Goal: Information Seeking & Learning: Learn about a topic

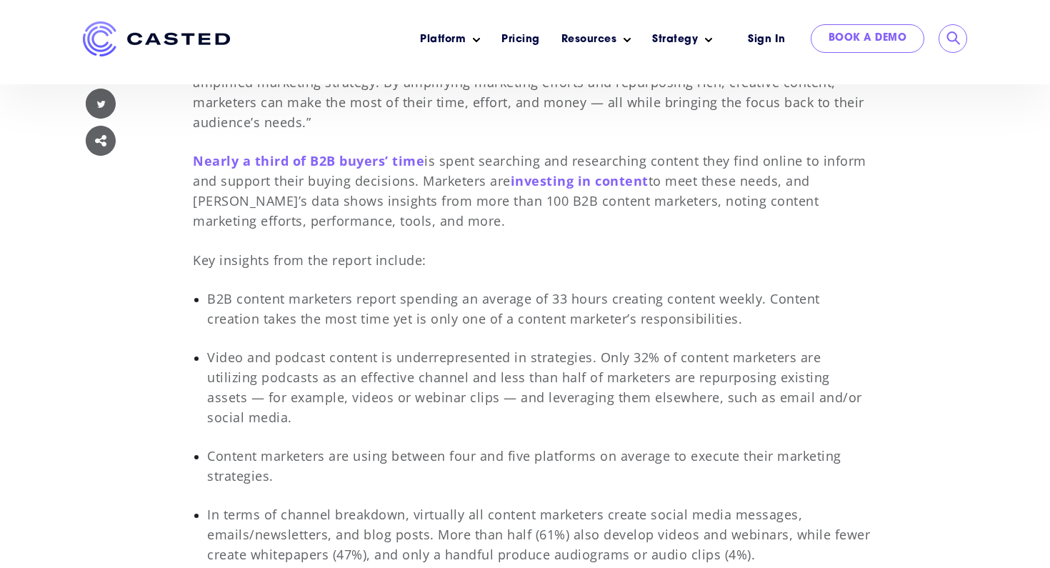
scroll to position [815, 0]
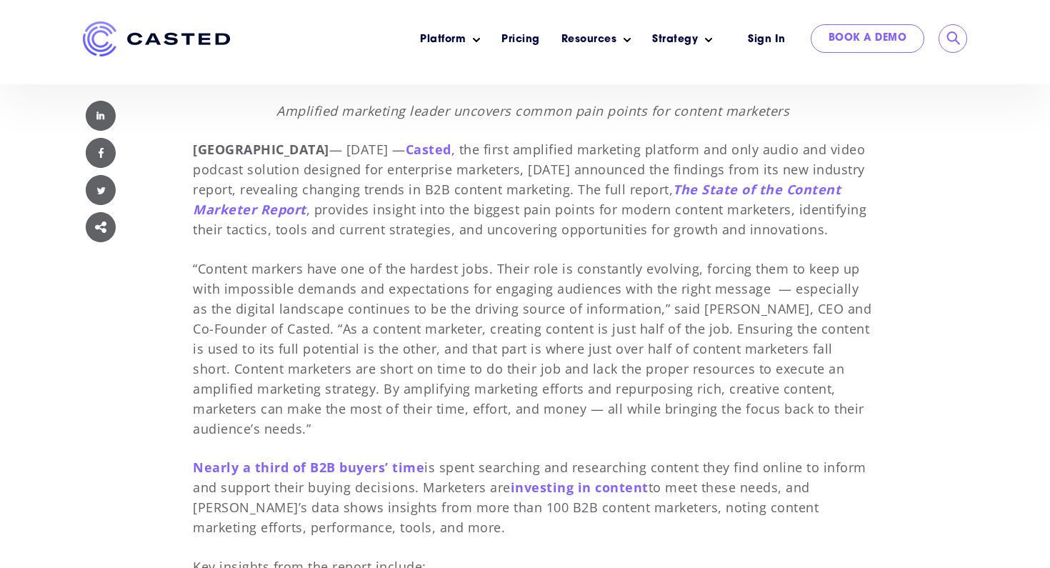
scroll to position [503, 0]
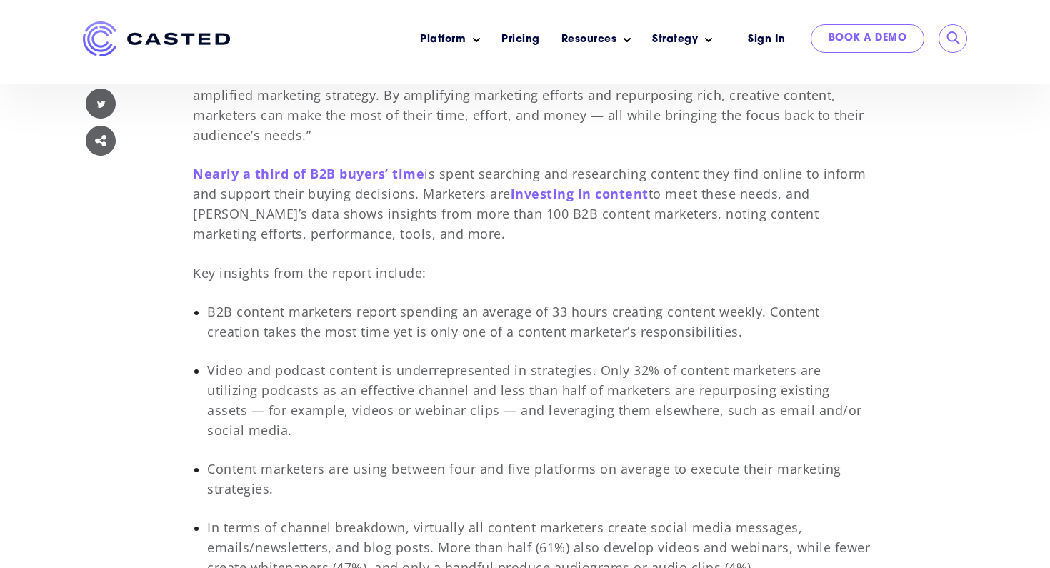
click at [400, 146] on p "“Content markers have one of the hardest jobs. Their role is constantly evolvin…" at bounding box center [533, 55] width 680 height 181
